Goal: Task Accomplishment & Management: Manage account settings

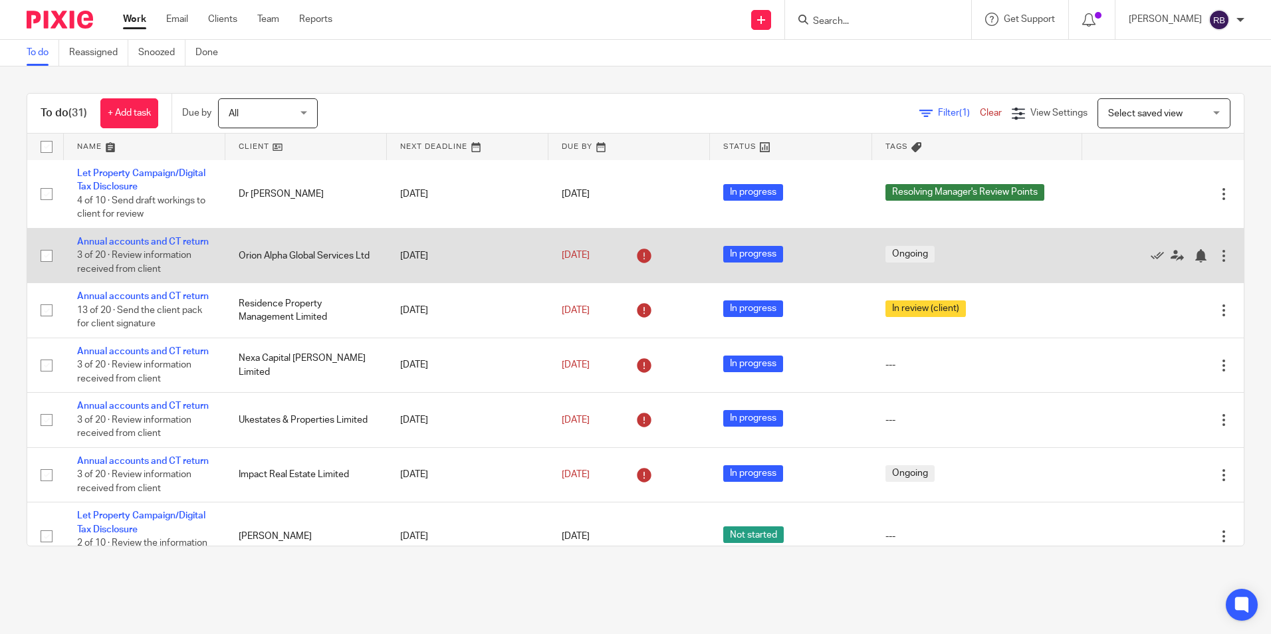
scroll to position [399, 0]
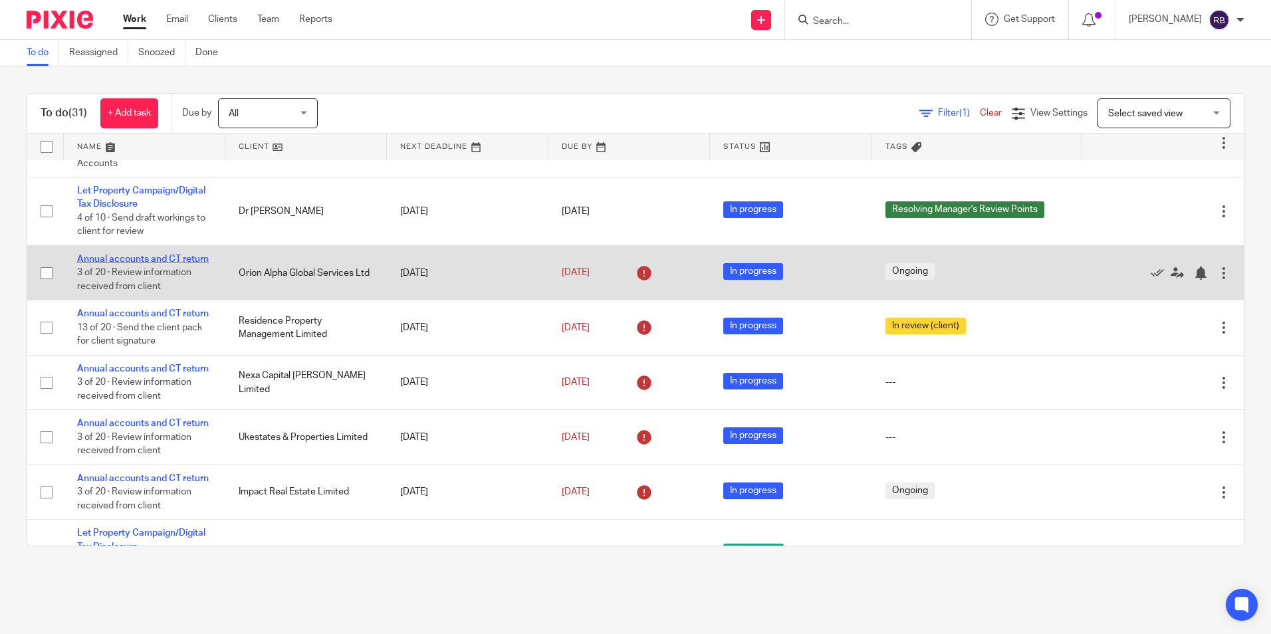
click at [175, 264] on link "Annual accounts and CT return" at bounding box center [143, 259] width 132 height 9
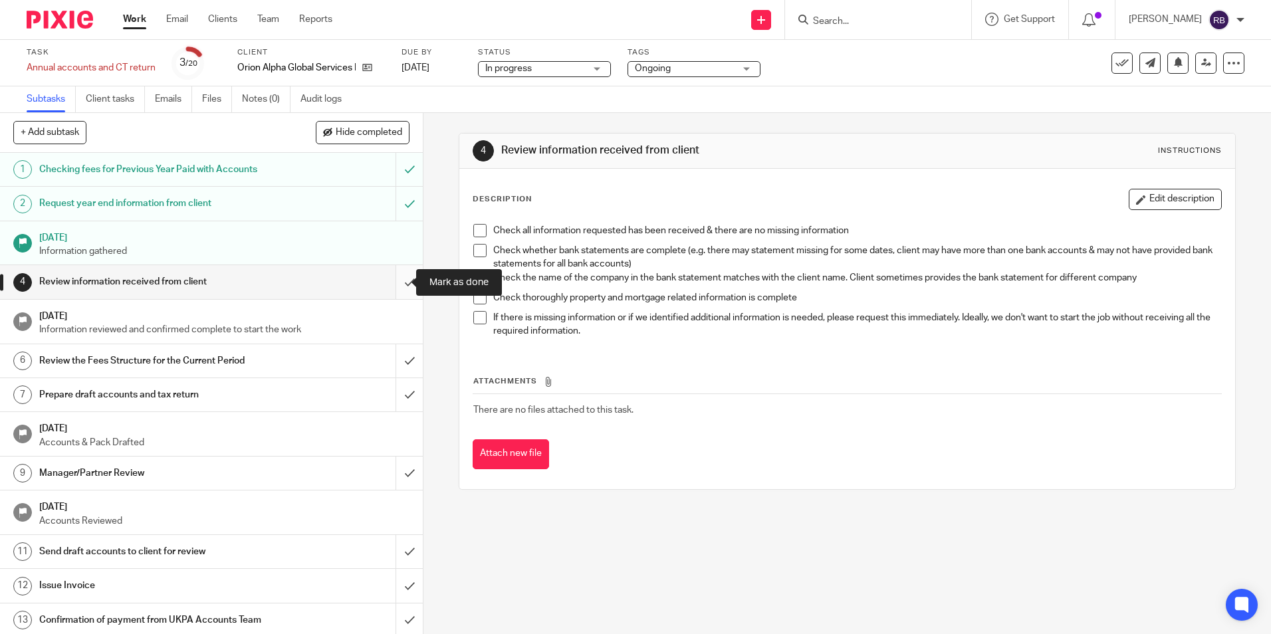
click at [392, 278] on input "submit" at bounding box center [211, 281] width 423 height 33
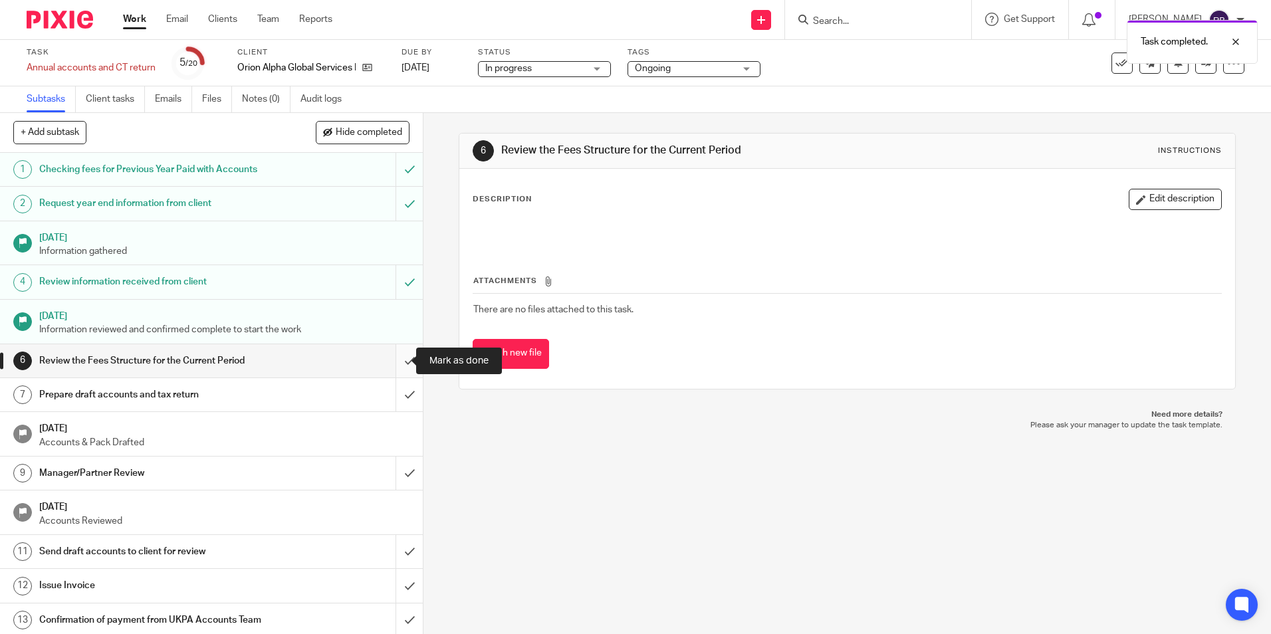
click at [398, 355] on input "submit" at bounding box center [211, 360] width 423 height 33
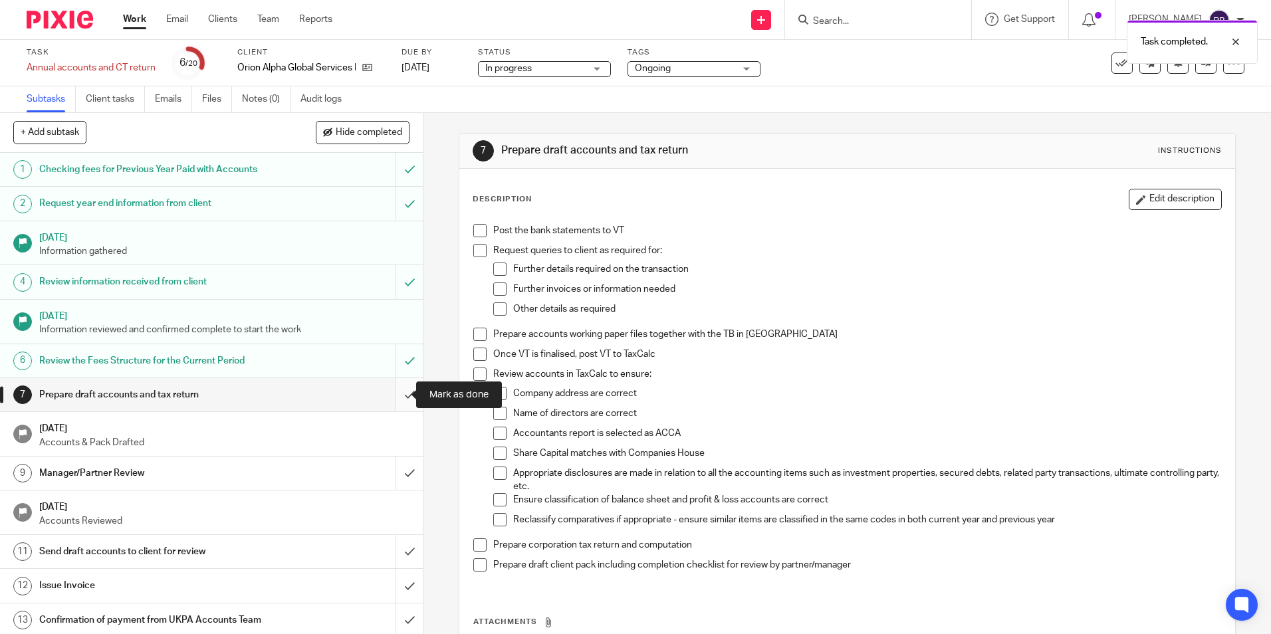
click at [397, 396] on input "submit" at bounding box center [211, 394] width 423 height 33
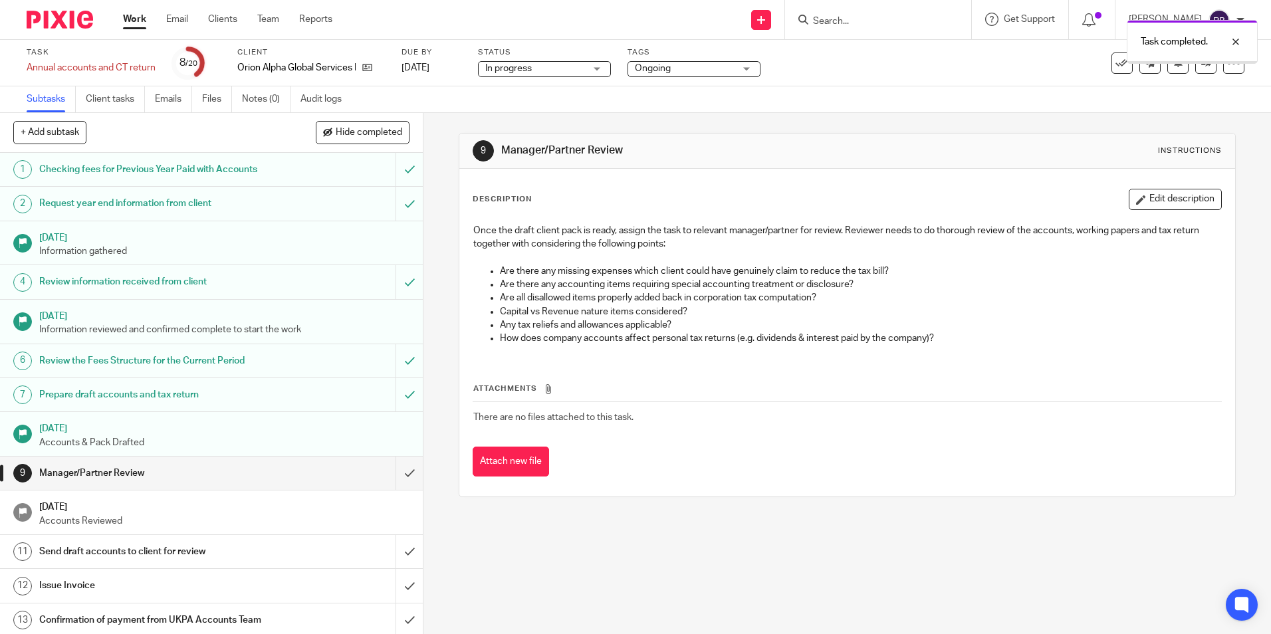
click at [691, 72] on span "Ongoing" at bounding box center [685, 69] width 100 height 14
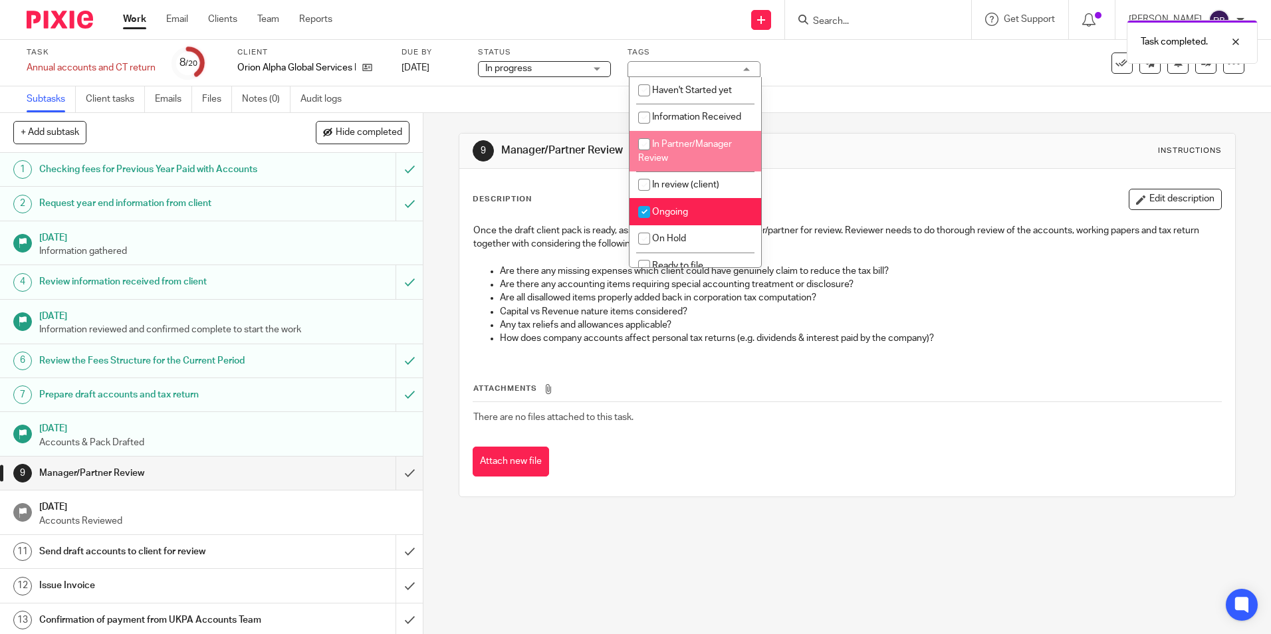
click at [685, 149] on li "In Partner/Manager Review" at bounding box center [696, 151] width 132 height 41
checkbox input "true"
click at [683, 203] on li "Ongoing" at bounding box center [696, 211] width 132 height 27
checkbox input "false"
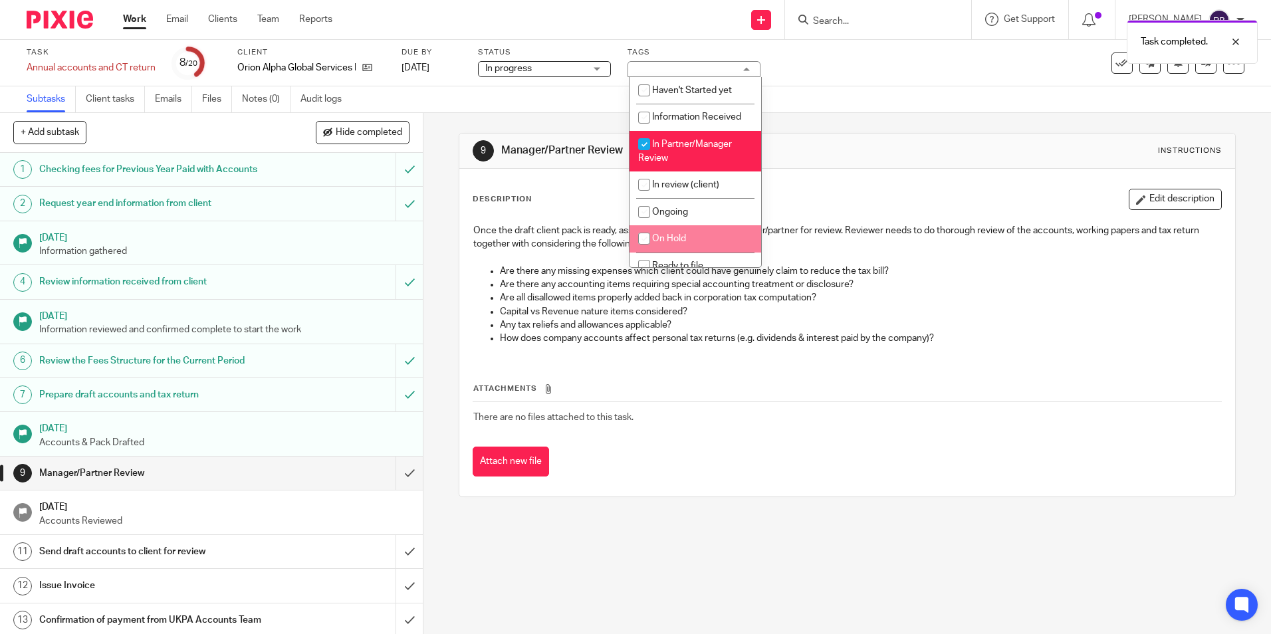
click at [770, 463] on div "Attach new file" at bounding box center [847, 462] width 749 height 30
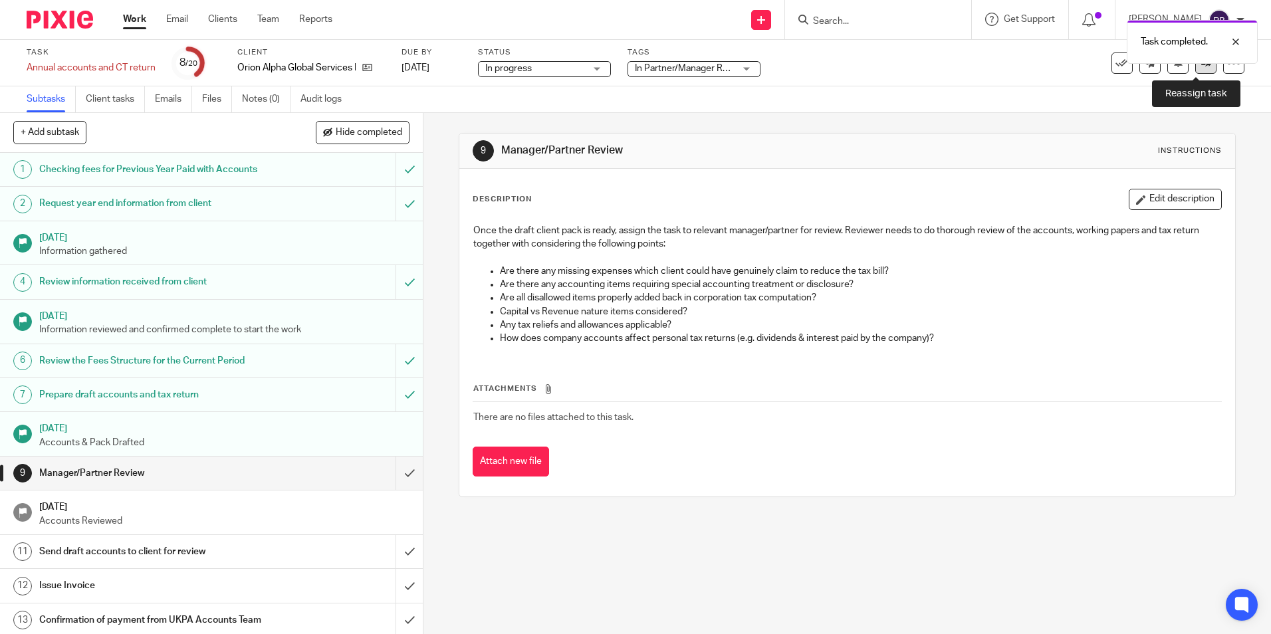
click at [1196, 68] on link at bounding box center [1205, 63] width 21 height 21
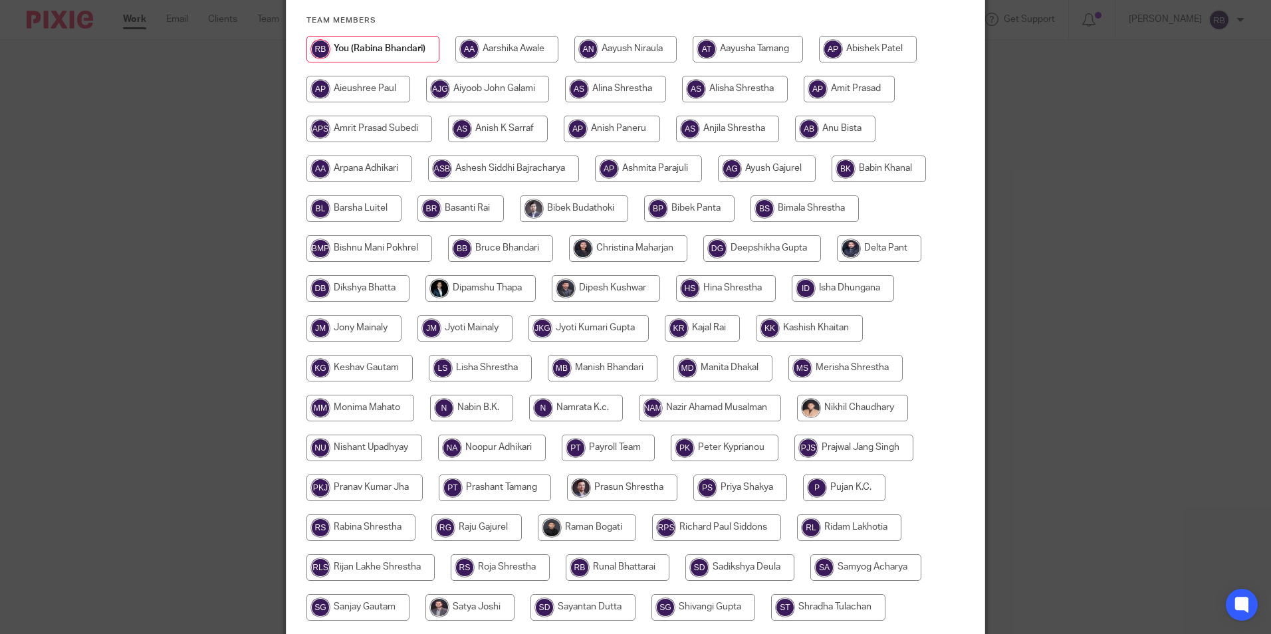
scroll to position [133, 0]
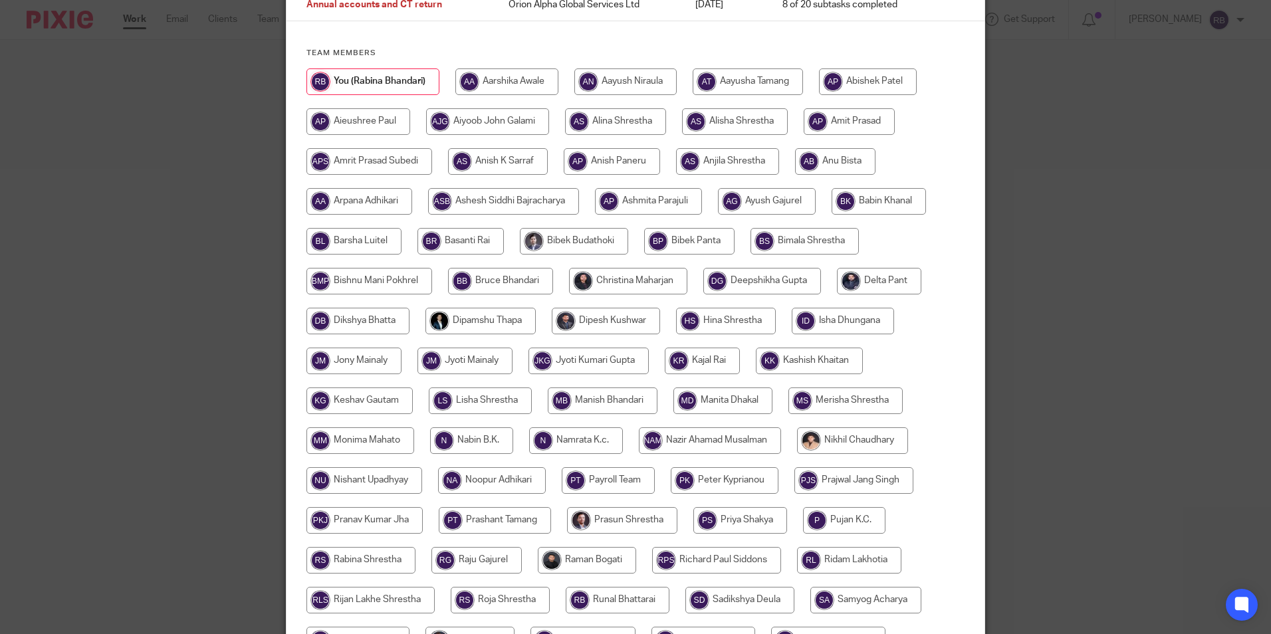
click at [624, 283] on input "radio" at bounding box center [628, 281] width 118 height 27
radio input "true"
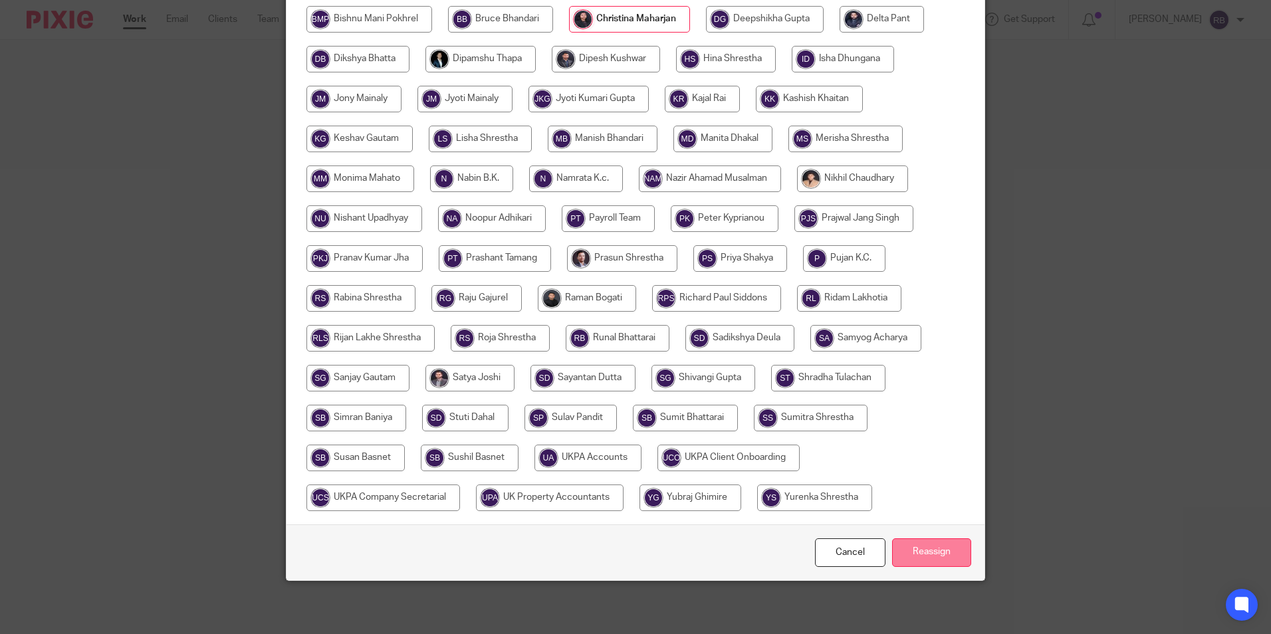
click at [919, 544] on input "Reassign" at bounding box center [931, 552] width 79 height 29
